Goal: Information Seeking & Learning: Learn about a topic

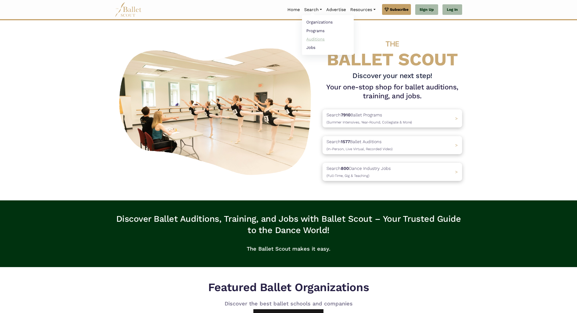
click at [317, 39] on link "Auditions" at bounding box center [328, 39] width 52 height 8
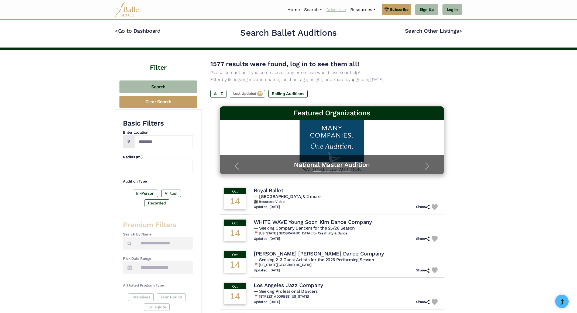
click at [338, 9] on link "Advertise" at bounding box center [336, 9] width 24 height 11
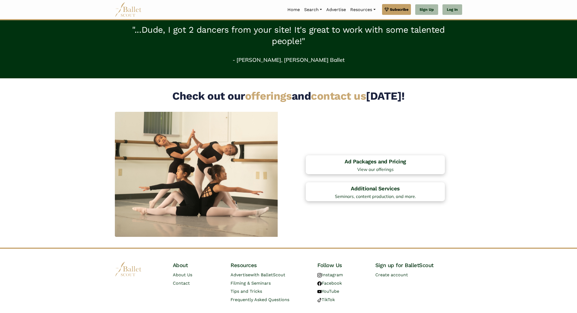
scroll to position [349, 0]
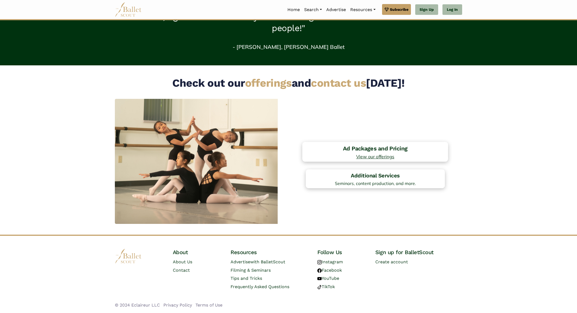
click at [397, 147] on h4 "Ad Packages and Pricing" at bounding box center [375, 148] width 140 height 7
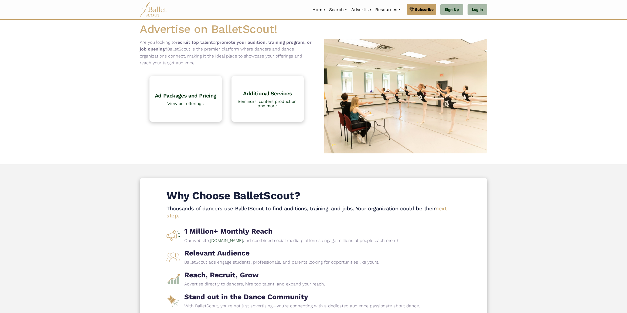
scroll to position [0, 0]
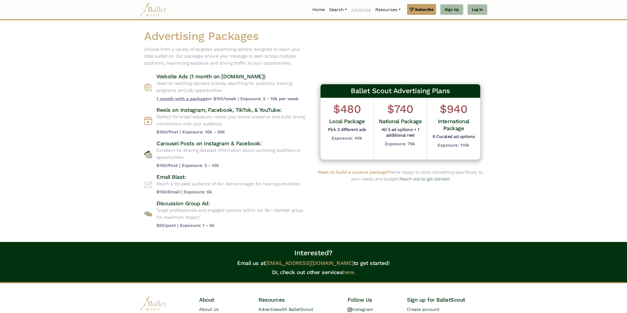
click at [356, 12] on link "Advertise" at bounding box center [361, 9] width 24 height 11
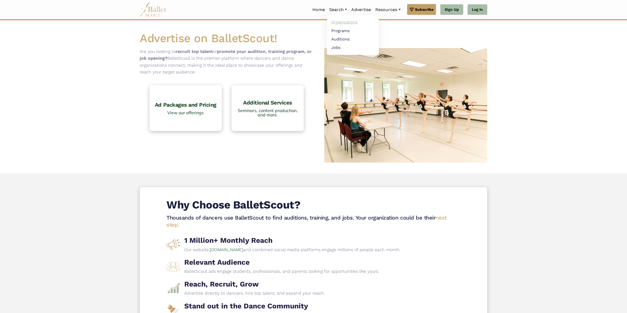
click at [342, 22] on link "Organizations" at bounding box center [353, 22] width 52 height 8
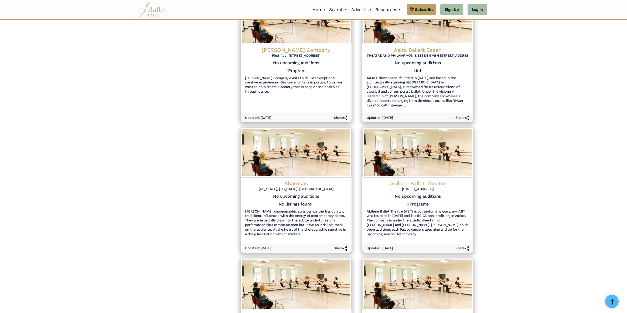
scroll to position [540, 0]
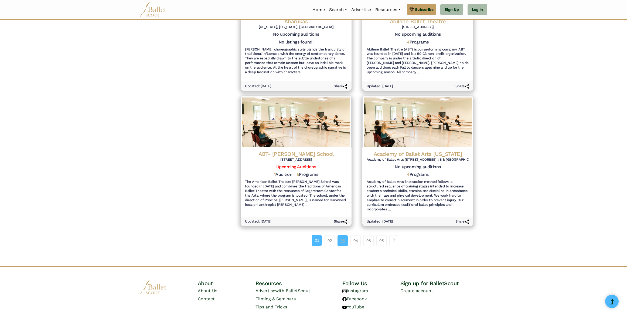
click at [344, 237] on link "03" at bounding box center [343, 240] width 10 height 11
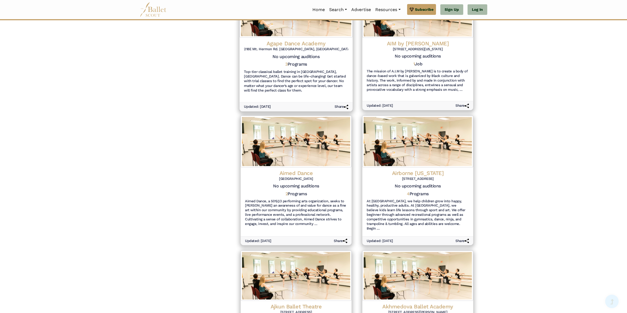
scroll to position [486, 0]
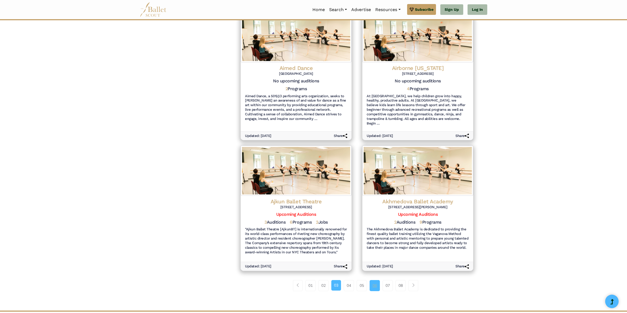
click at [373, 281] on link "06" at bounding box center [375, 285] width 10 height 11
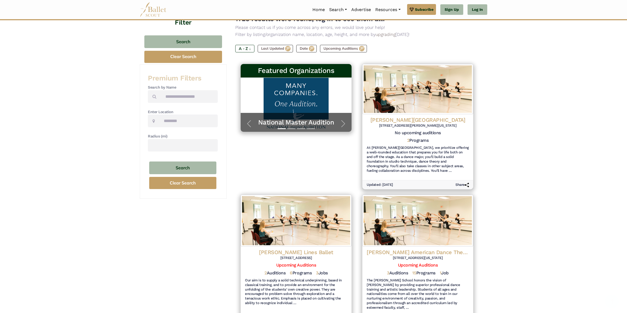
scroll to position [54, 0]
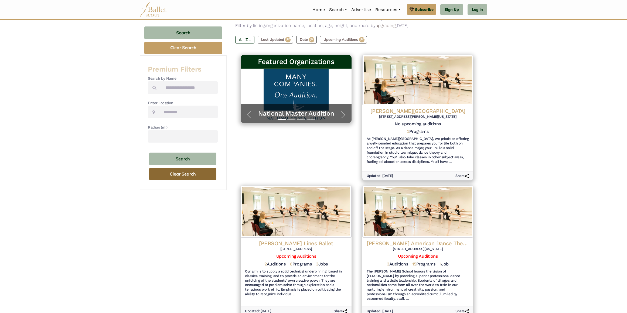
click at [181, 178] on button "Clear Search" at bounding box center [182, 174] width 67 height 12
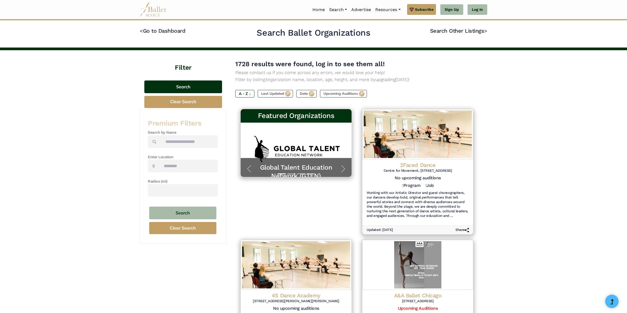
click at [184, 89] on button "Search" at bounding box center [183, 86] width 78 height 13
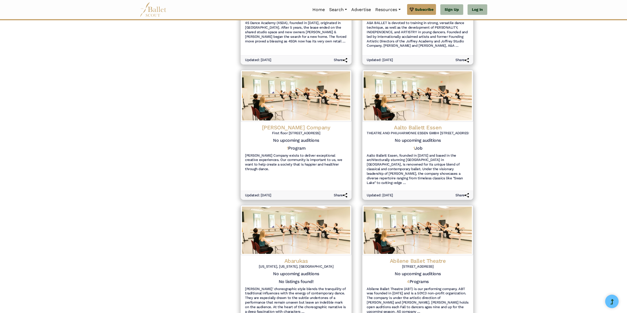
scroll to position [564, 0]
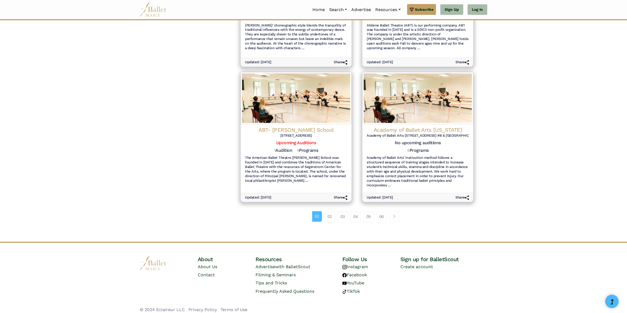
click at [376, 213] on li "05" at bounding box center [370, 216] width 13 height 11
click at [379, 213] on link "06" at bounding box center [381, 216] width 10 height 11
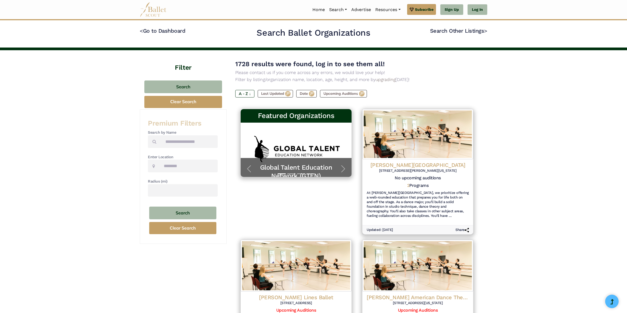
scroll to position [559, 0]
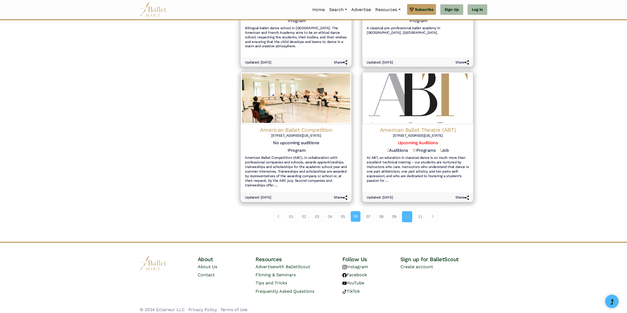
click at [409, 212] on link "10" at bounding box center [407, 216] width 10 height 11
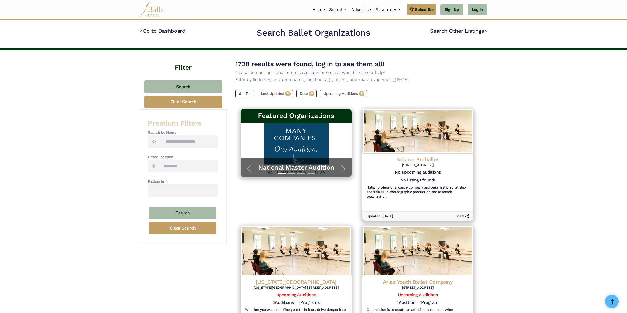
scroll to position [496, 0]
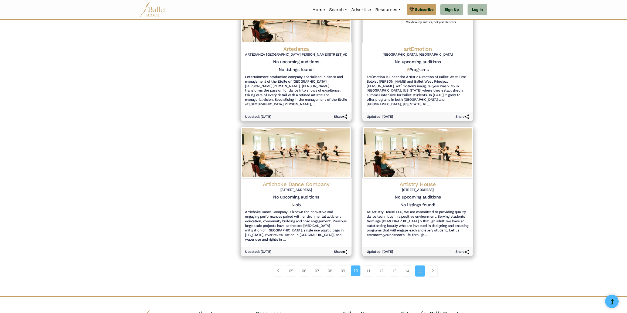
click at [421, 265] on link "15" at bounding box center [420, 270] width 10 height 11
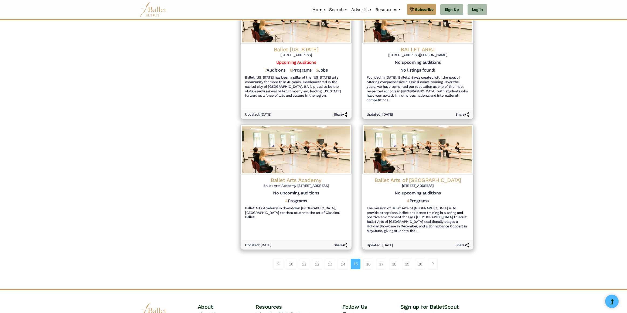
scroll to position [508, 0]
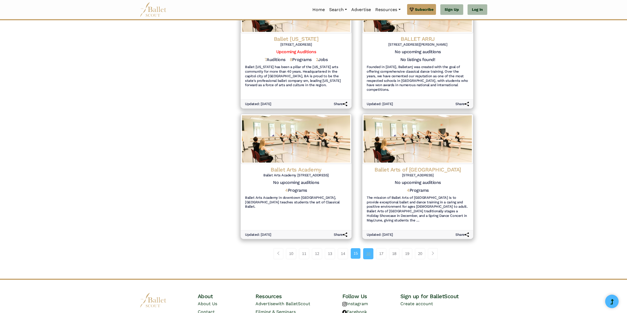
click at [369, 249] on link "16" at bounding box center [368, 253] width 10 height 11
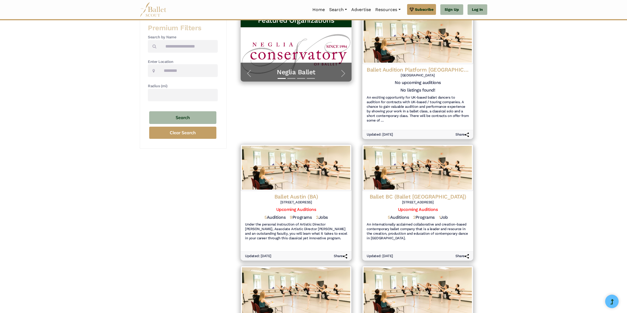
scroll to position [135, 0]
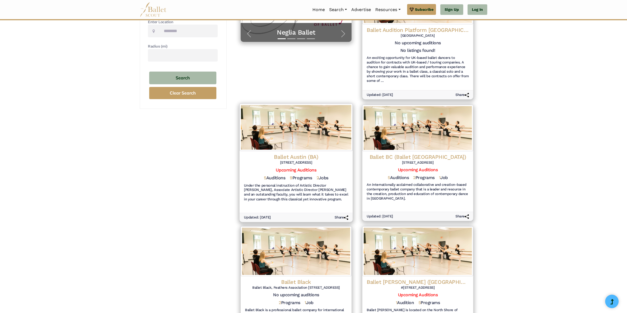
click at [325, 197] on h6 "Under the personal instruction of Artistic Director [PERSON_NAME], Associate Ar…" at bounding box center [296, 192] width 104 height 19
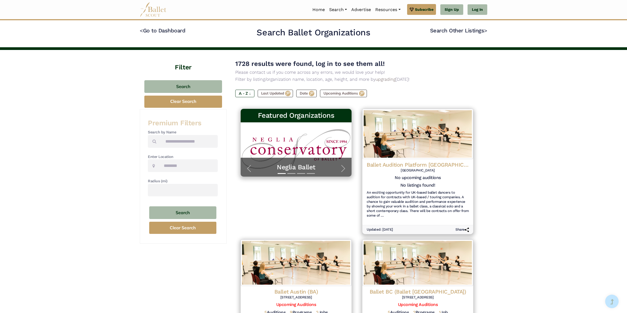
scroll to position [0, 0]
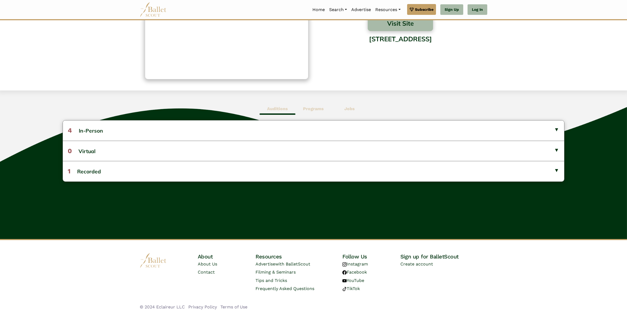
scroll to position [74, 0]
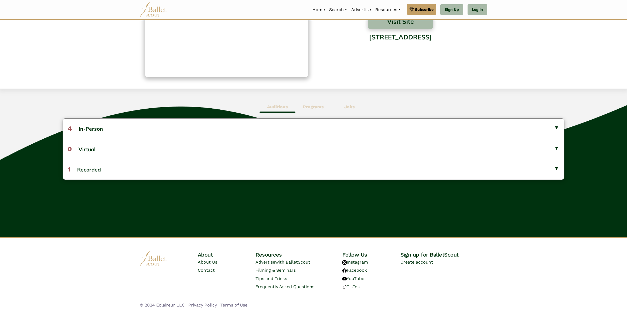
click at [324, 107] on b "Programs" at bounding box center [313, 106] width 21 height 5
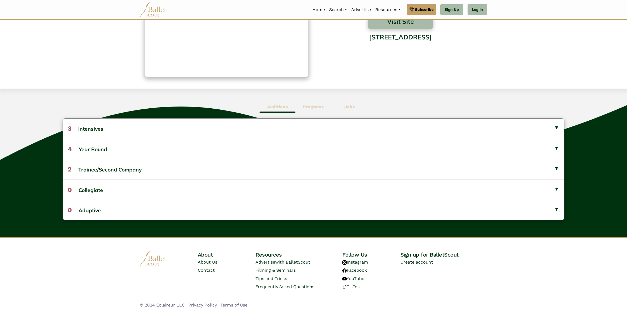
click at [338, 107] on span "Jobs" at bounding box center [350, 107] width 36 height 12
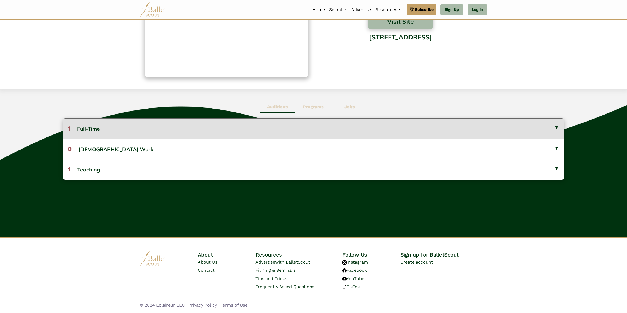
click at [353, 121] on button "1 Full-Time" at bounding box center [313, 128] width 501 height 20
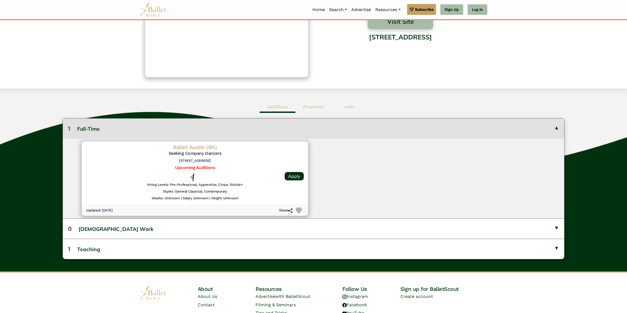
click at [316, 106] on b "Programs" at bounding box center [313, 106] width 21 height 5
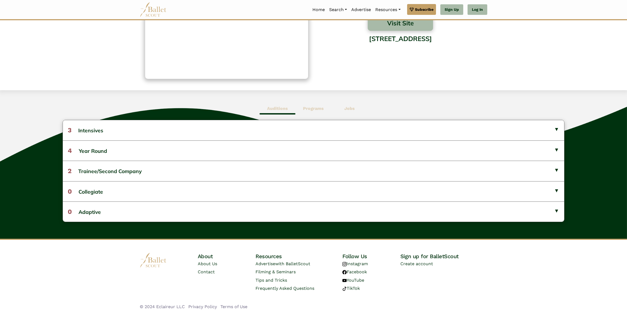
scroll to position [0, 0]
